Goal: Transaction & Acquisition: Purchase product/service

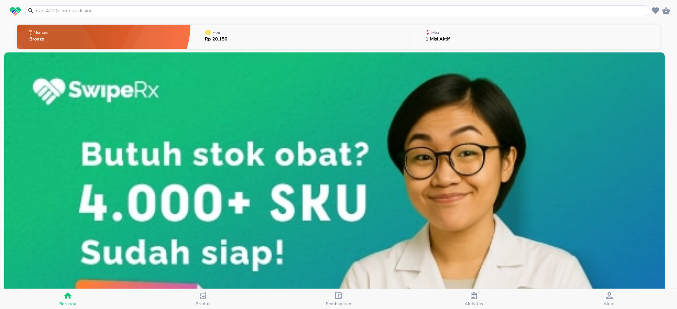
click at [159, 13] on input "text" at bounding box center [341, 10] width 613 height 7
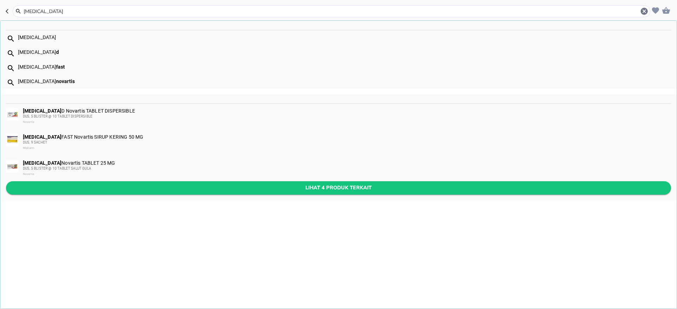
type input "[MEDICAL_DATA]"
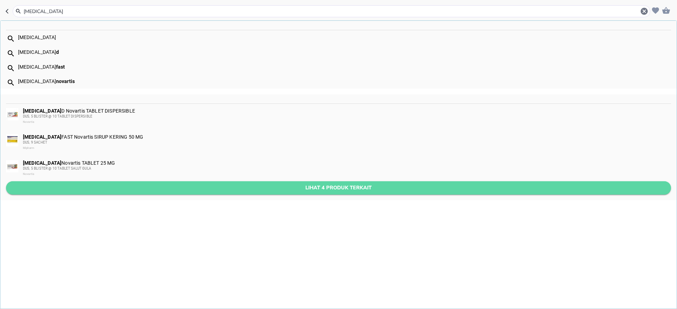
click at [173, 190] on span "Lihat 4 produk terkait" at bounding box center [338, 188] width 653 height 9
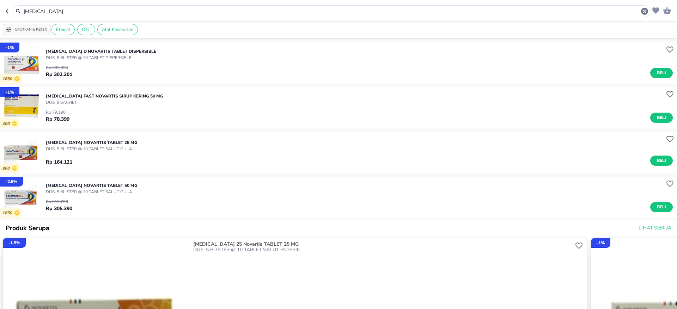
click at [100, 198] on div "Rp 313.220 Rp 305.390 Beli" at bounding box center [359, 203] width 627 height 17
click at [659, 206] on button "Beli" at bounding box center [661, 207] width 23 height 10
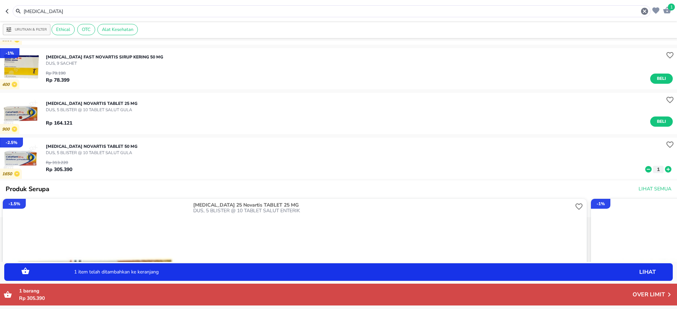
scroll to position [53, 0]
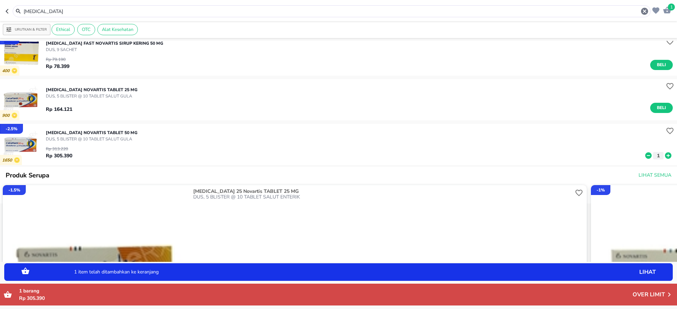
click at [645, 272] on p "lihat" at bounding box center [602, 272] width 105 height 0
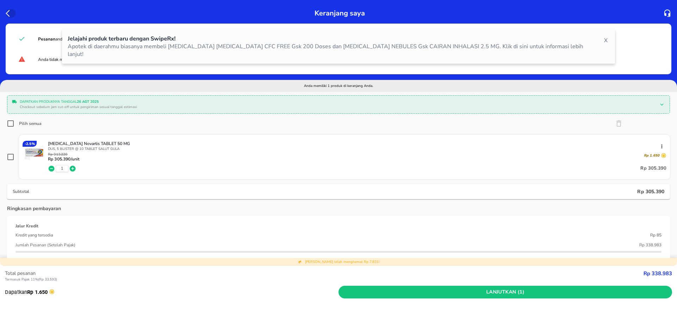
click at [7, 13] on icon "button" at bounding box center [10, 13] width 8 height 8
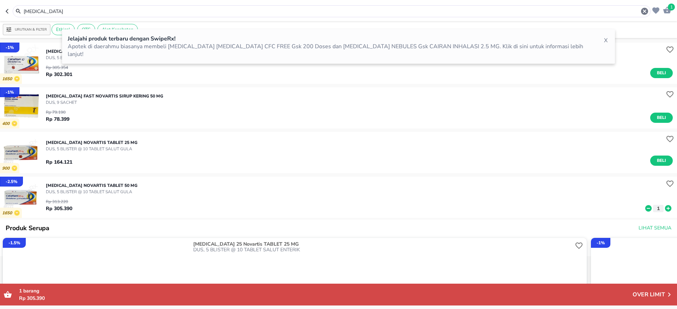
click at [670, 11] on icon "button" at bounding box center [667, 10] width 8 height 7
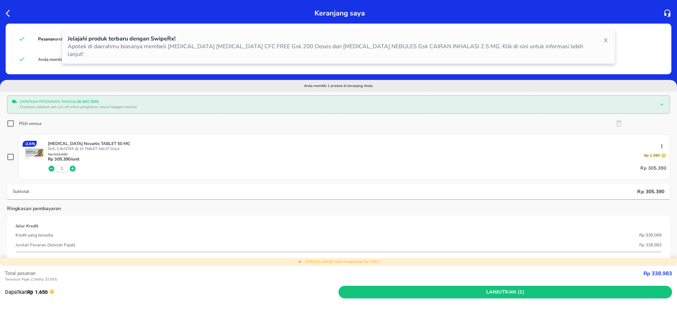
click at [13, 157] on input "checkbox" at bounding box center [10, 157] width 7 height 7
checkbox input "true"
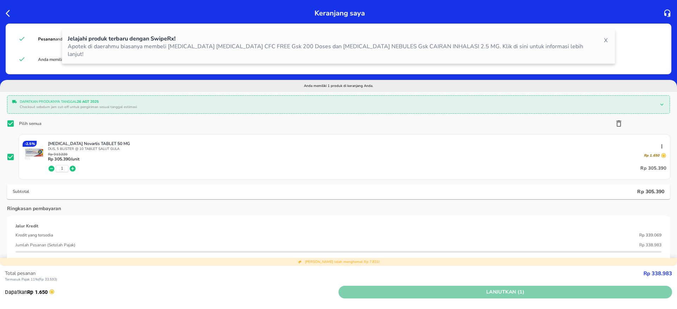
click at [499, 289] on span "Lanjutkan (1)" at bounding box center [505, 292] width 328 height 9
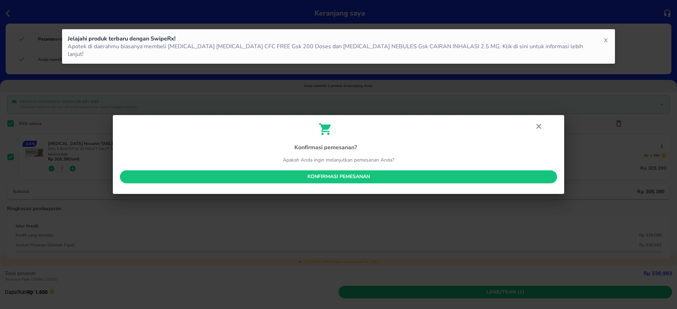
click at [357, 171] on button "Konfirmasi pemesanan" at bounding box center [338, 177] width 437 height 13
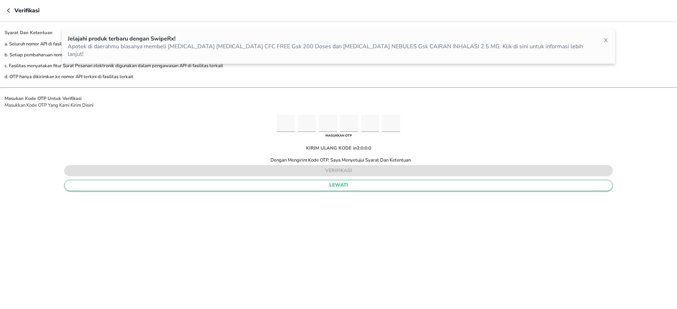
click at [341, 191] on div "verifikasi lewati" at bounding box center [338, 178] width 609 height 29
click at [349, 188] on span "lewati" at bounding box center [338, 185] width 536 height 9
